Goal: Information Seeking & Learning: Compare options

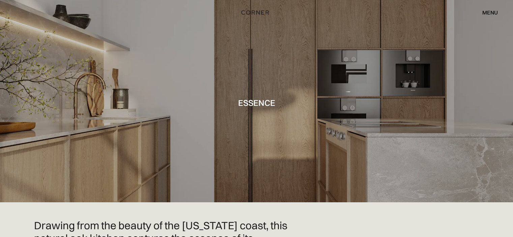
click at [490, 15] on div "menu" at bounding box center [490, 12] width 16 height 5
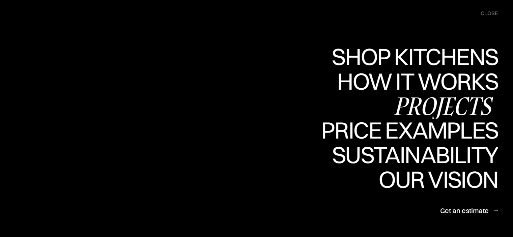
click at [421, 102] on div "Projects" at bounding box center [443, 106] width 109 height 24
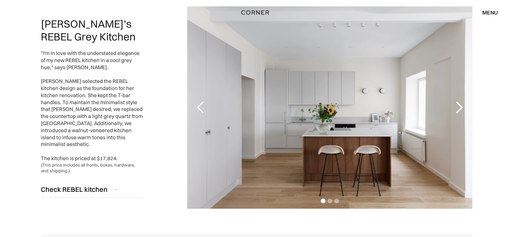
drag, startPoint x: 518, startPoint y: 22, endPoint x: 514, endPoint y: 33, distance: 11.3
click at [513, 33] on html "Shop Kitchens Shop Kitchens How it works How it works Projects Projects Price e…" at bounding box center [256, 25] width 513 height 237
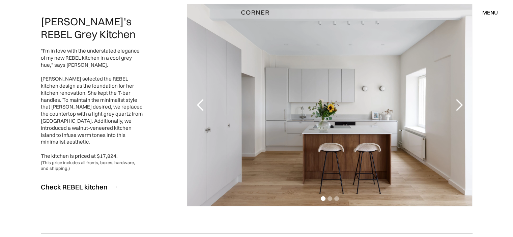
click at [462, 105] on div "next slide" at bounding box center [458, 104] width 13 height 13
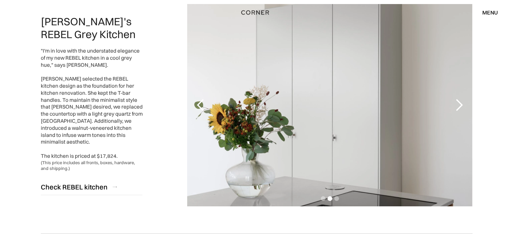
click at [462, 105] on div "next slide" at bounding box center [458, 104] width 13 height 13
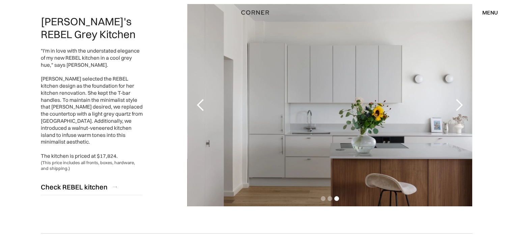
click at [461, 105] on div "next slide" at bounding box center [458, 104] width 13 height 13
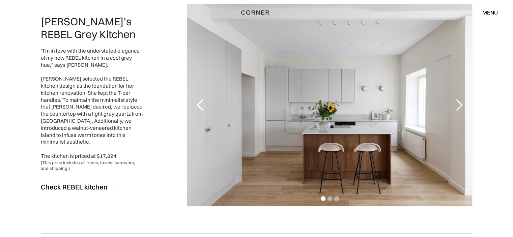
click at [461, 105] on div "next slide" at bounding box center [458, 104] width 13 height 13
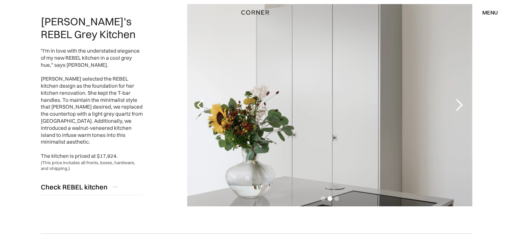
click at [461, 105] on div "next slide" at bounding box center [458, 104] width 13 height 13
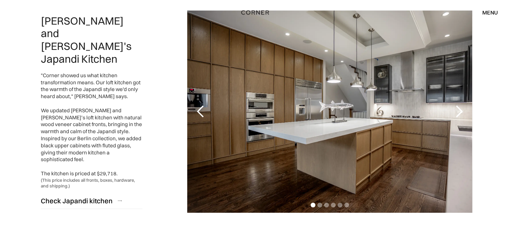
scroll to position [328, 0]
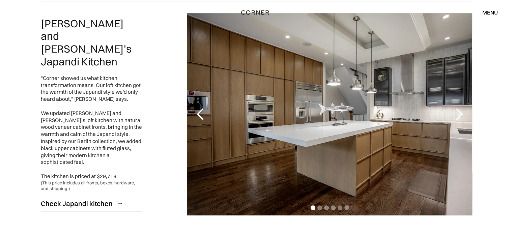
click at [462, 118] on div "next slide" at bounding box center [458, 114] width 13 height 13
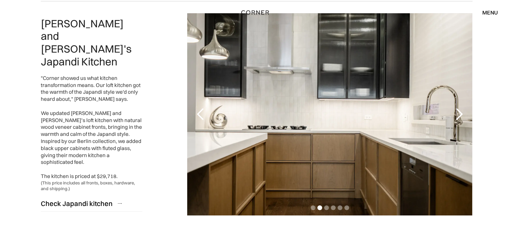
click at [462, 119] on div "next slide" at bounding box center [458, 114] width 13 height 13
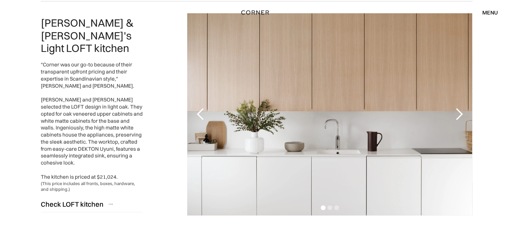
scroll to position [577, 0]
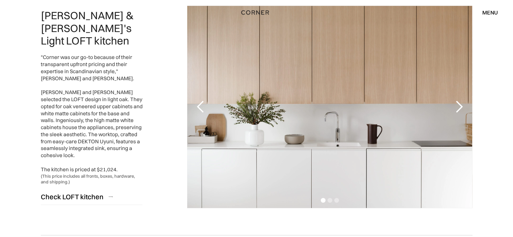
click at [458, 107] on div "next slide" at bounding box center [458, 106] width 13 height 13
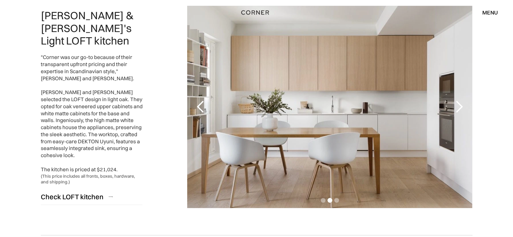
click at [459, 105] on div "next slide" at bounding box center [458, 106] width 13 height 13
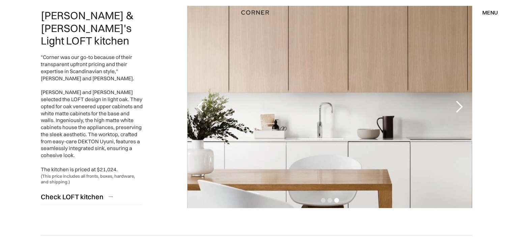
click at [459, 105] on div "next slide" at bounding box center [458, 106] width 13 height 13
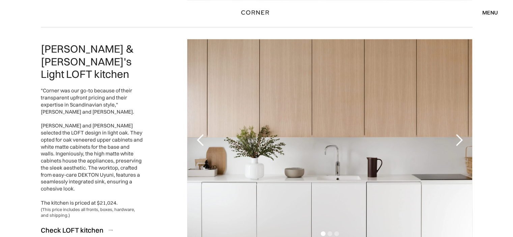
scroll to position [595, 0]
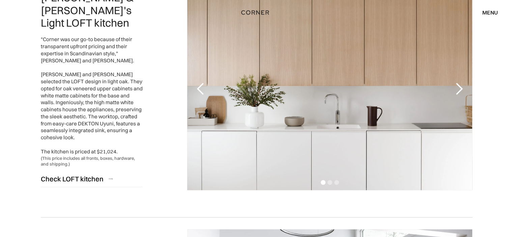
click at [461, 91] on div "next slide" at bounding box center [458, 88] width 13 height 13
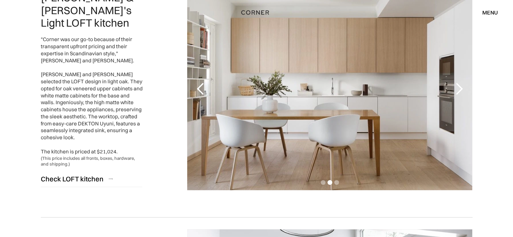
drag, startPoint x: 379, startPoint y: 55, endPoint x: 395, endPoint y: 32, distance: 27.1
click at [393, 30] on div "2 of 3" at bounding box center [329, 89] width 285 height 202
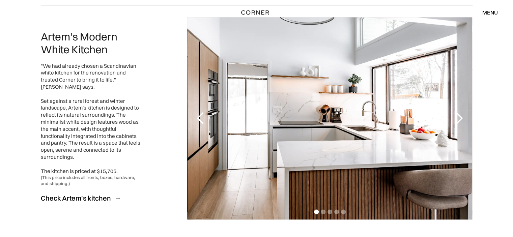
scroll to position [804, 0]
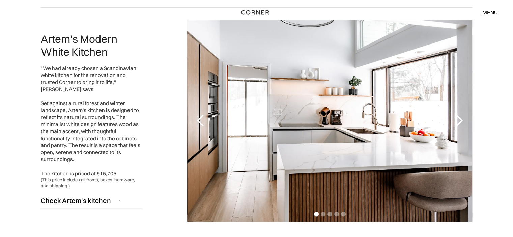
click at [458, 121] on div "next slide" at bounding box center [458, 120] width 13 height 13
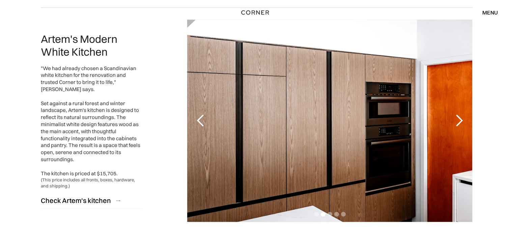
click at [458, 121] on div "next slide" at bounding box center [458, 120] width 13 height 13
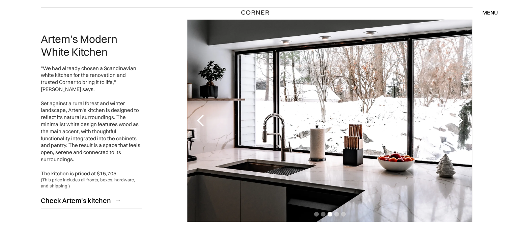
click at [458, 121] on div "next slide" at bounding box center [458, 120] width 13 height 13
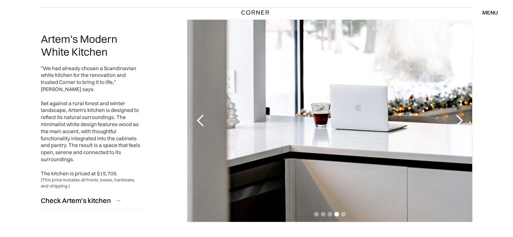
click at [459, 120] on div "next slide" at bounding box center [458, 120] width 13 height 13
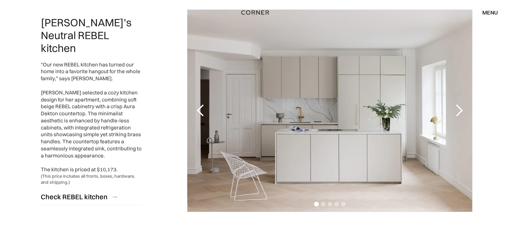
scroll to position [1054, 0]
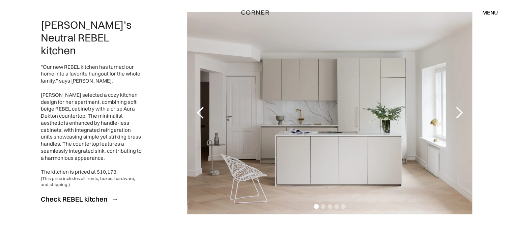
click at [455, 116] on div "next slide" at bounding box center [458, 112] width 13 height 13
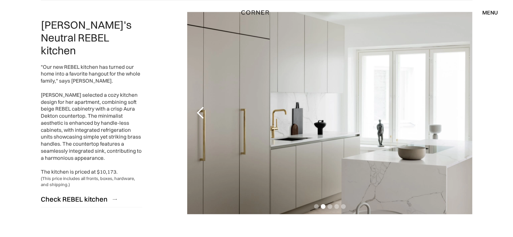
click at [455, 116] on div "next slide" at bounding box center [458, 112] width 13 height 13
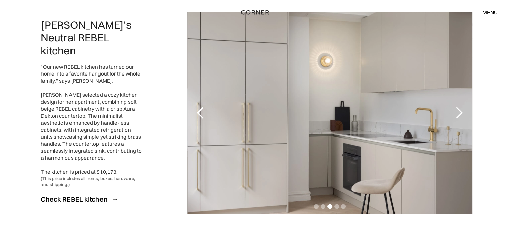
click at [455, 116] on div "next slide" at bounding box center [458, 112] width 13 height 13
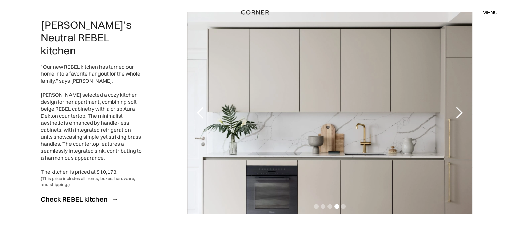
click at [455, 116] on div "next slide" at bounding box center [458, 112] width 13 height 13
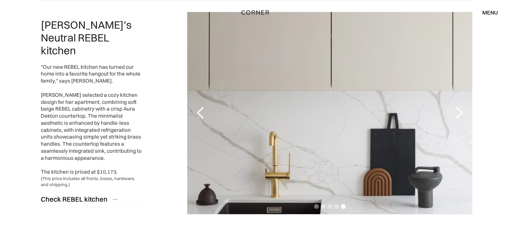
click at [455, 116] on div "next slide" at bounding box center [458, 112] width 13 height 13
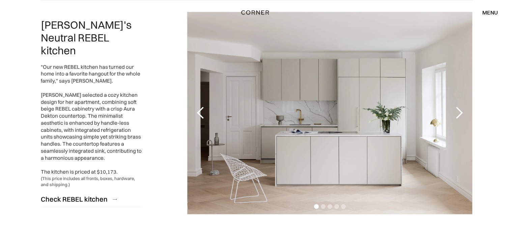
click at [455, 116] on div "next slide" at bounding box center [458, 112] width 13 height 13
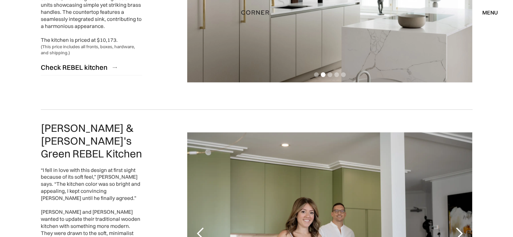
scroll to position [1295, 0]
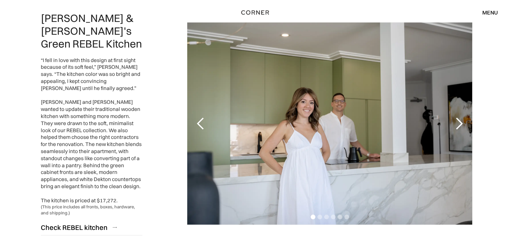
click at [461, 122] on div "next slide" at bounding box center [458, 123] width 13 height 13
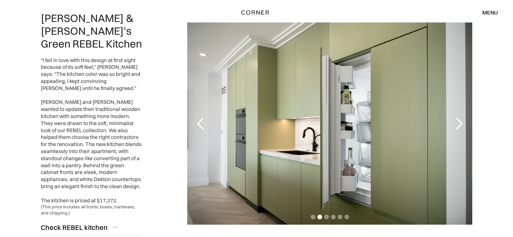
click at [461, 122] on div "next slide" at bounding box center [458, 123] width 13 height 13
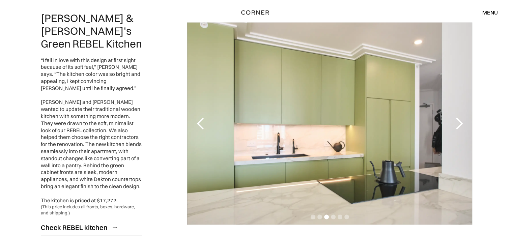
click at [461, 122] on div "next slide" at bounding box center [458, 123] width 13 height 13
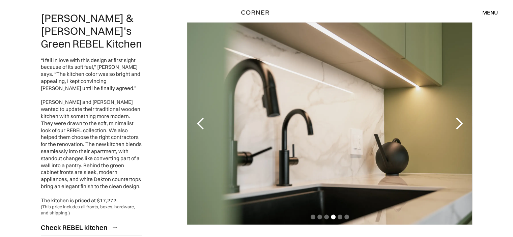
click at [459, 125] on div "next slide" at bounding box center [458, 124] width 27 height 202
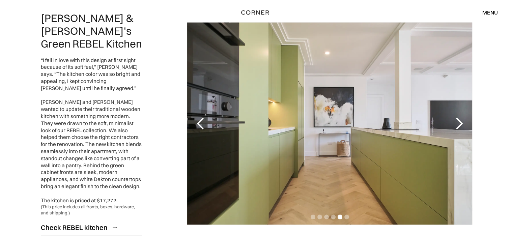
click at [459, 125] on div "next slide" at bounding box center [458, 124] width 27 height 202
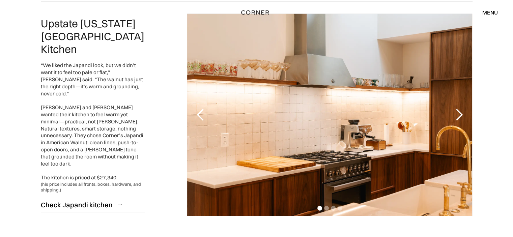
scroll to position [1552, 0]
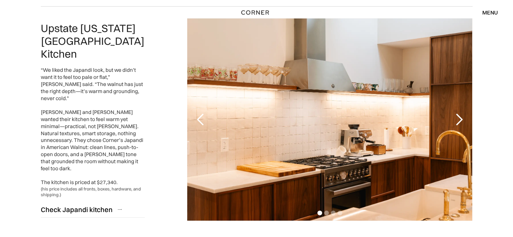
click at [461, 131] on div "next slide" at bounding box center [458, 120] width 27 height 202
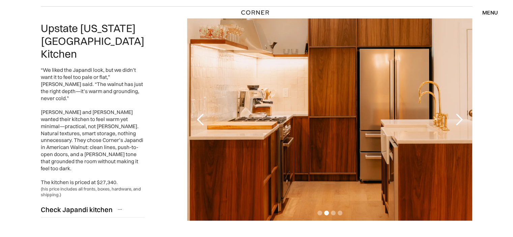
click at [461, 131] on div "next slide" at bounding box center [458, 120] width 27 height 202
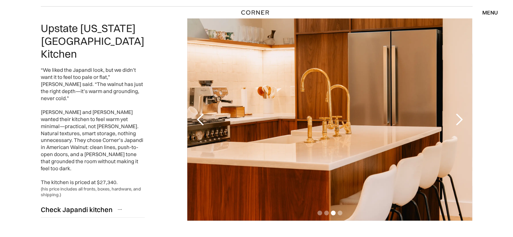
click at [461, 131] on div "next slide" at bounding box center [458, 120] width 27 height 202
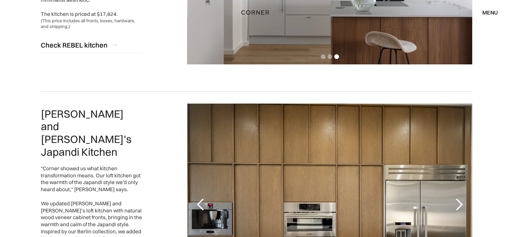
scroll to position [0, 0]
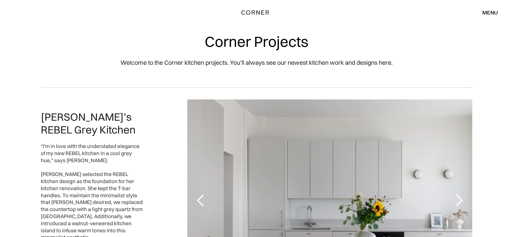
click at [489, 15] on div "menu" at bounding box center [490, 12] width 16 height 5
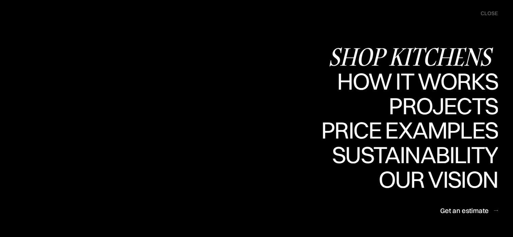
click at [439, 52] on div "Shop Kitchens" at bounding box center [413, 57] width 170 height 24
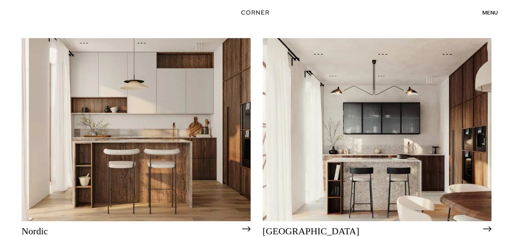
scroll to position [69, 0]
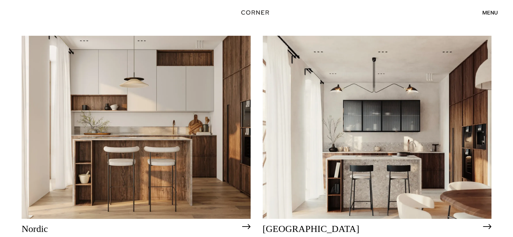
click at [153, 105] on img at bounding box center [136, 127] width 229 height 183
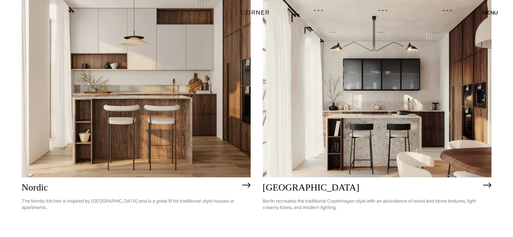
scroll to position [109, 0]
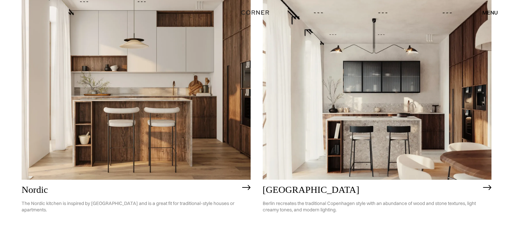
click at [401, 145] on img at bounding box center [377, 88] width 229 height 183
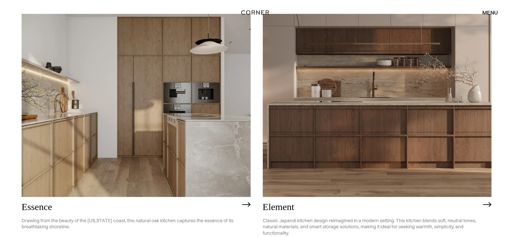
scroll to position [365, 0]
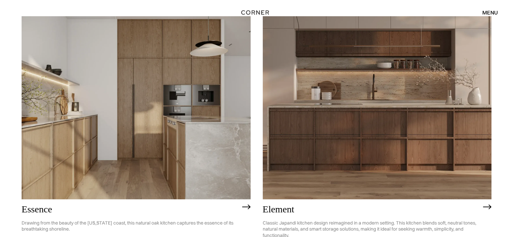
click at [165, 111] on img at bounding box center [136, 107] width 229 height 183
click at [334, 123] on img at bounding box center [377, 107] width 229 height 183
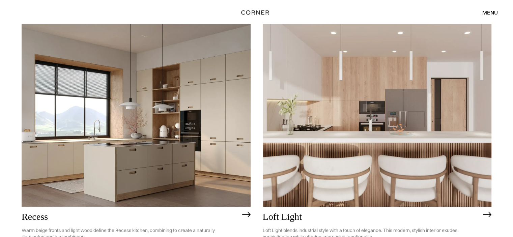
scroll to position [926, 0]
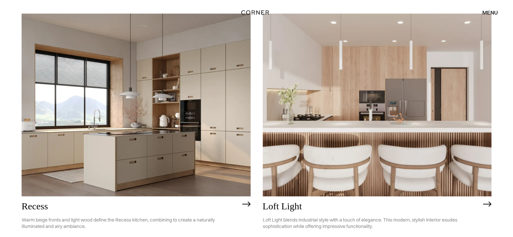
click at [146, 128] on img at bounding box center [136, 104] width 229 height 183
click at [375, 124] on img at bounding box center [377, 104] width 229 height 183
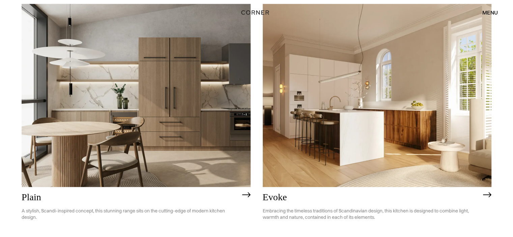
scroll to position [1760, 0]
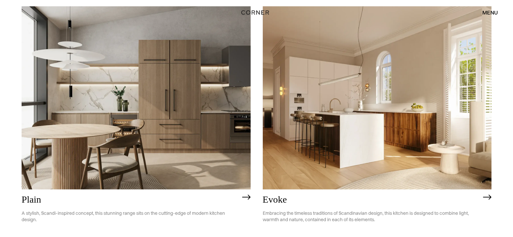
click at [374, 145] on img at bounding box center [377, 97] width 229 height 183
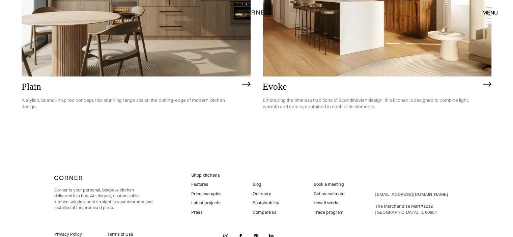
scroll to position [1892, 0]
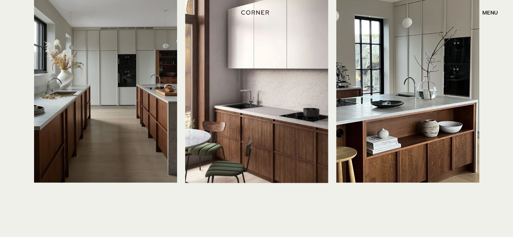
scroll to position [1607, 0]
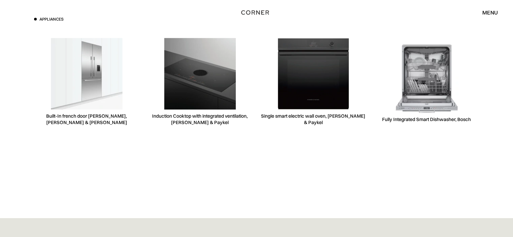
scroll to position [2292, 0]
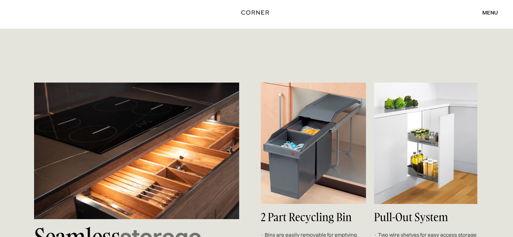
scroll to position [2254, 0]
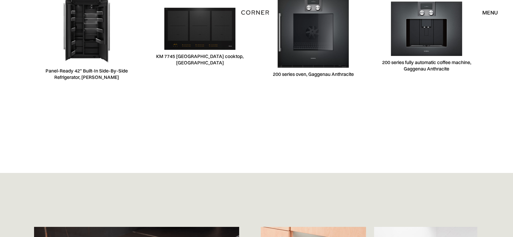
scroll to position [2322, 0]
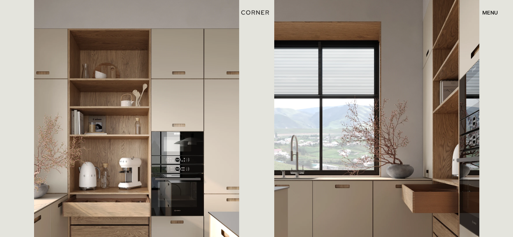
scroll to position [759, 0]
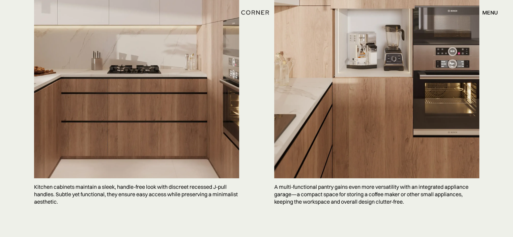
scroll to position [2062, 0]
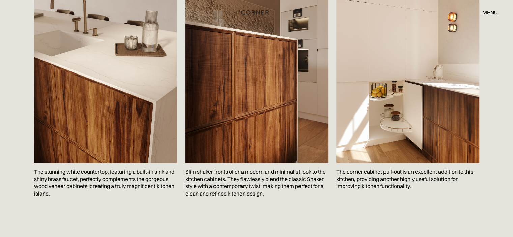
scroll to position [1124, 0]
